Goal: Information Seeking & Learning: Learn about a topic

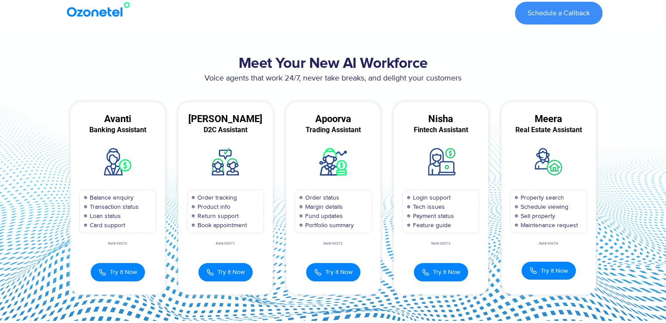
click at [92, 13] on img at bounding box center [100, 10] width 71 height 16
click at [123, 12] on img at bounding box center [100, 10] width 71 height 16
click at [103, 11] on img at bounding box center [100, 10] width 71 height 16
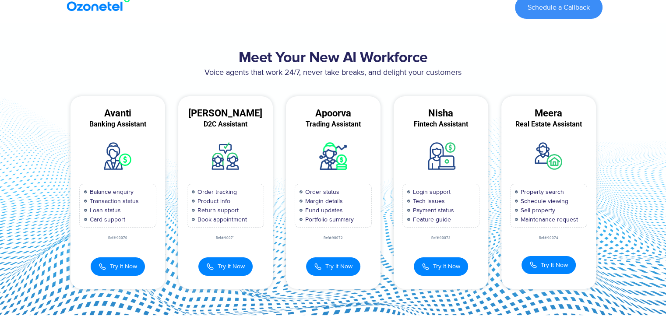
scroll to position [88, 0]
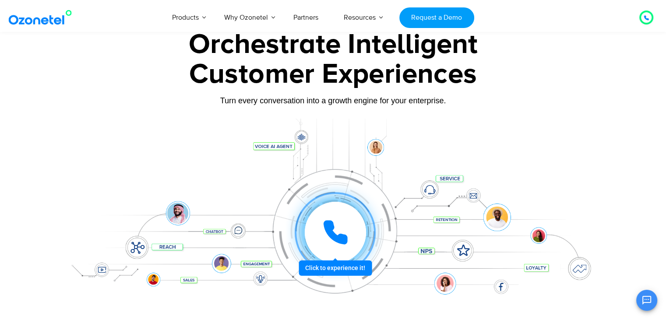
scroll to position [88, 0]
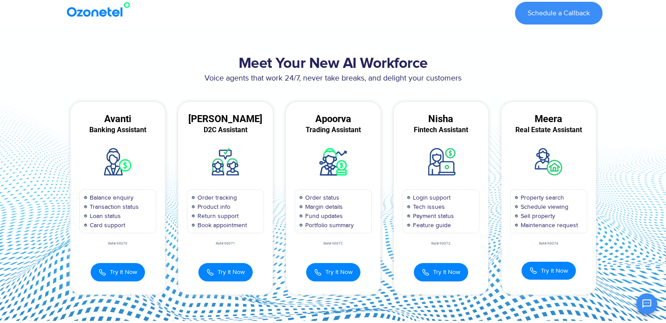
click at [110, 18] on div at bounding box center [101, 13] width 82 height 32
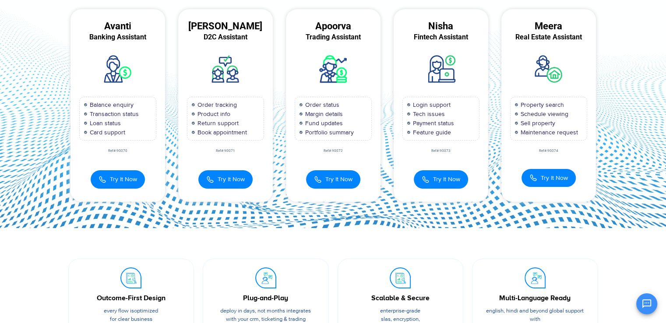
scroll to position [219, 0]
